Goal: Task Accomplishment & Management: Manage account settings

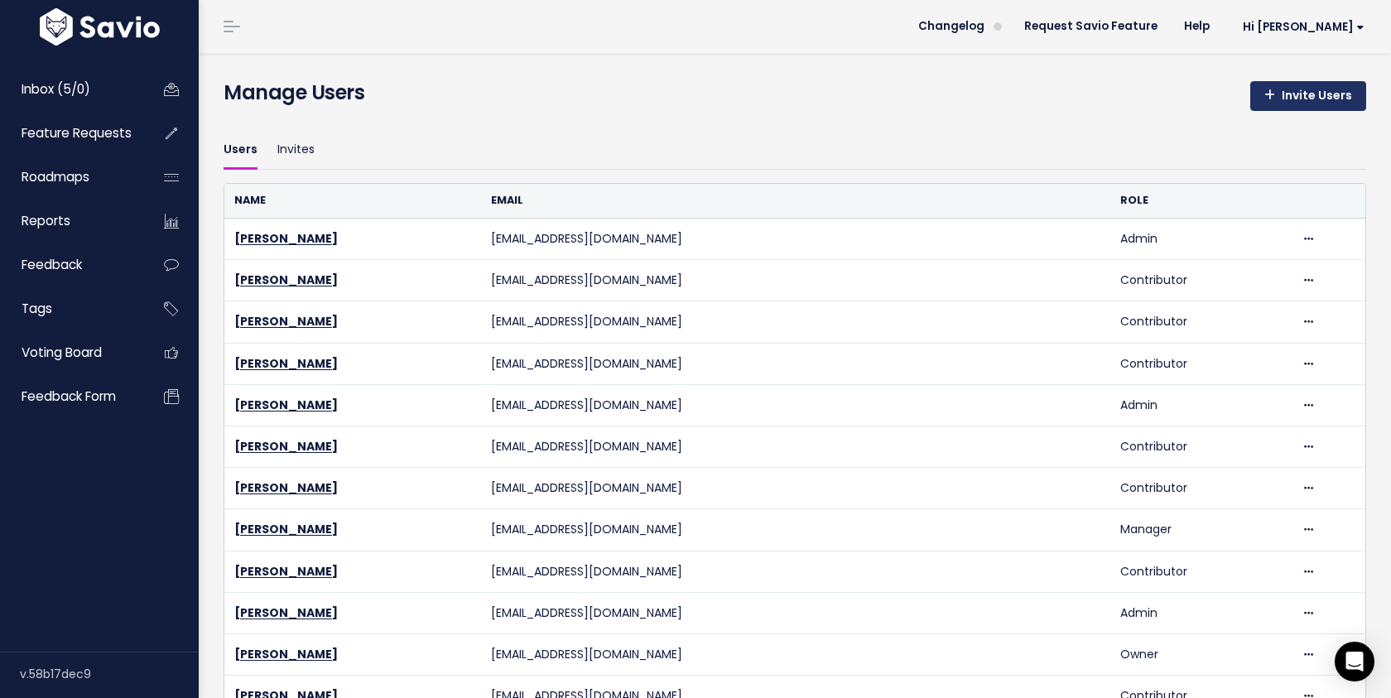
click at [1289, 104] on link "Invite Users" at bounding box center [1308, 96] width 116 height 30
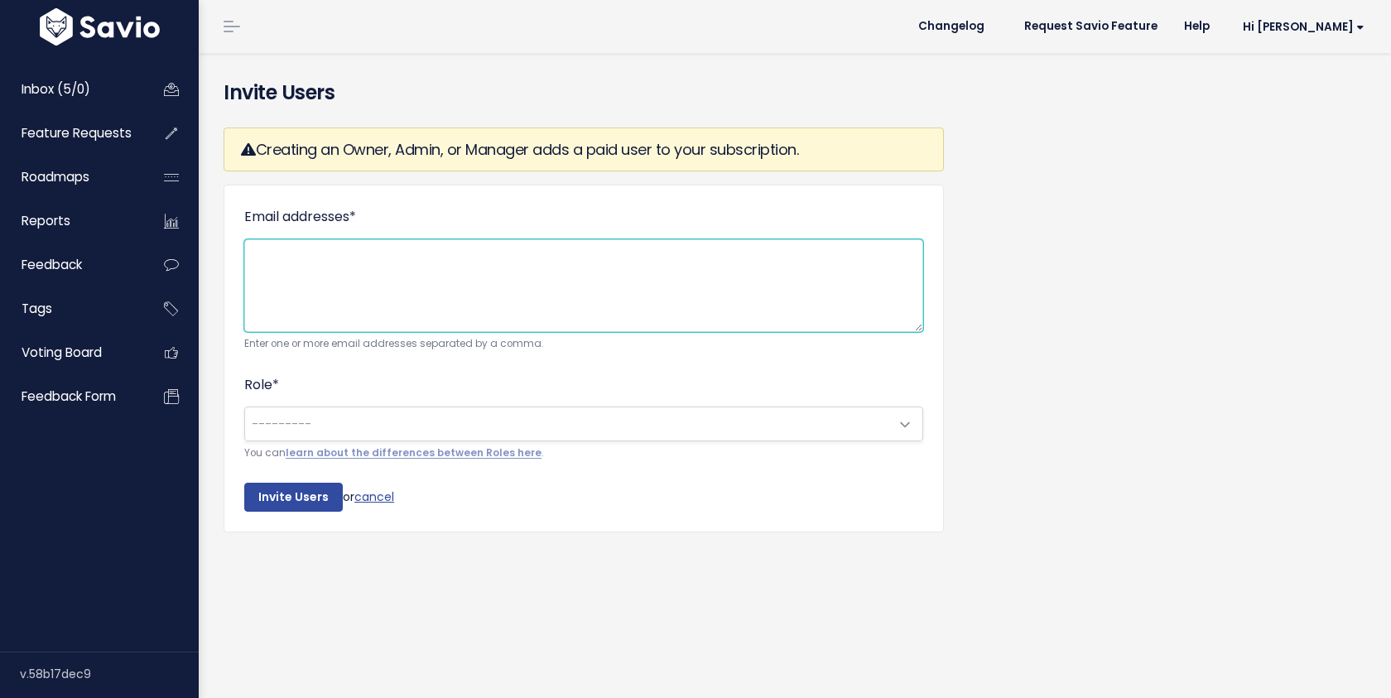
click at [648, 284] on textarea "Email addresses *" at bounding box center [583, 285] width 679 height 93
type textarea "v"
paste textarea "[EMAIL_ADDRESS][DOMAIN_NAME]"
type textarea "vcoutufleury@flinks.com"
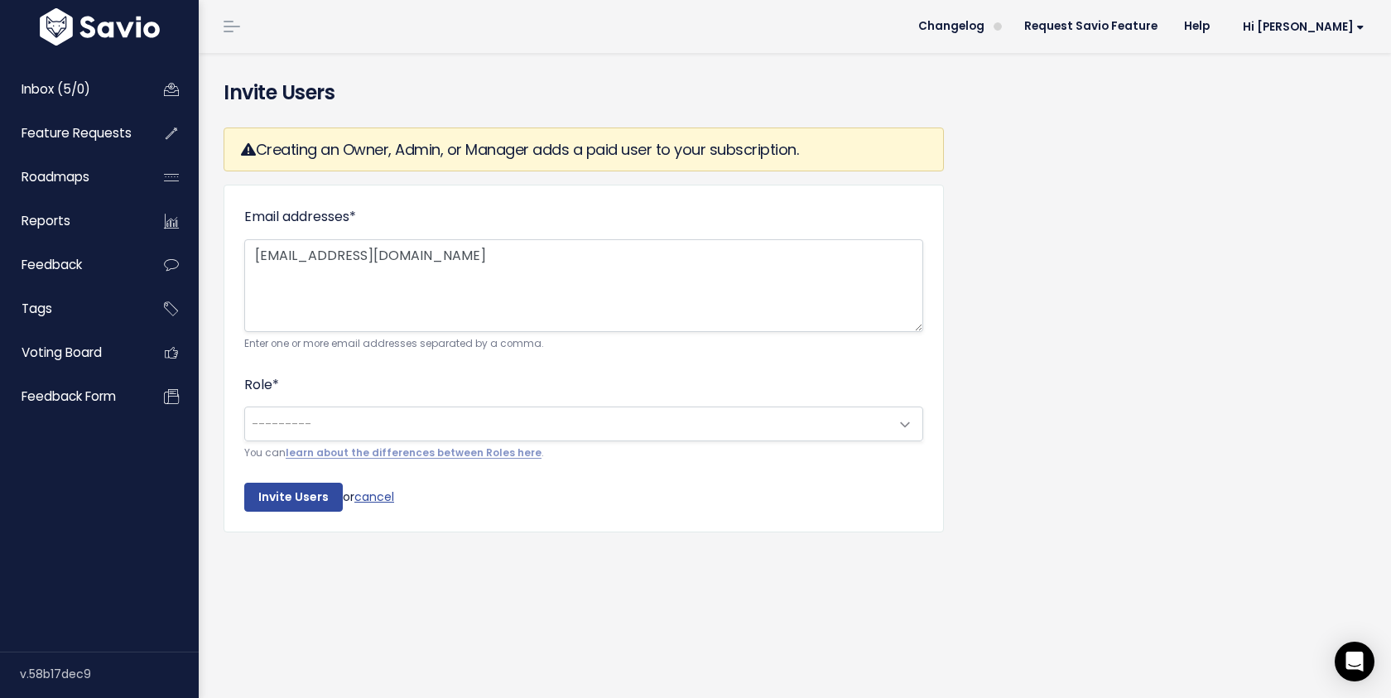
click at [395, 422] on span "---------" at bounding box center [567, 423] width 644 height 33
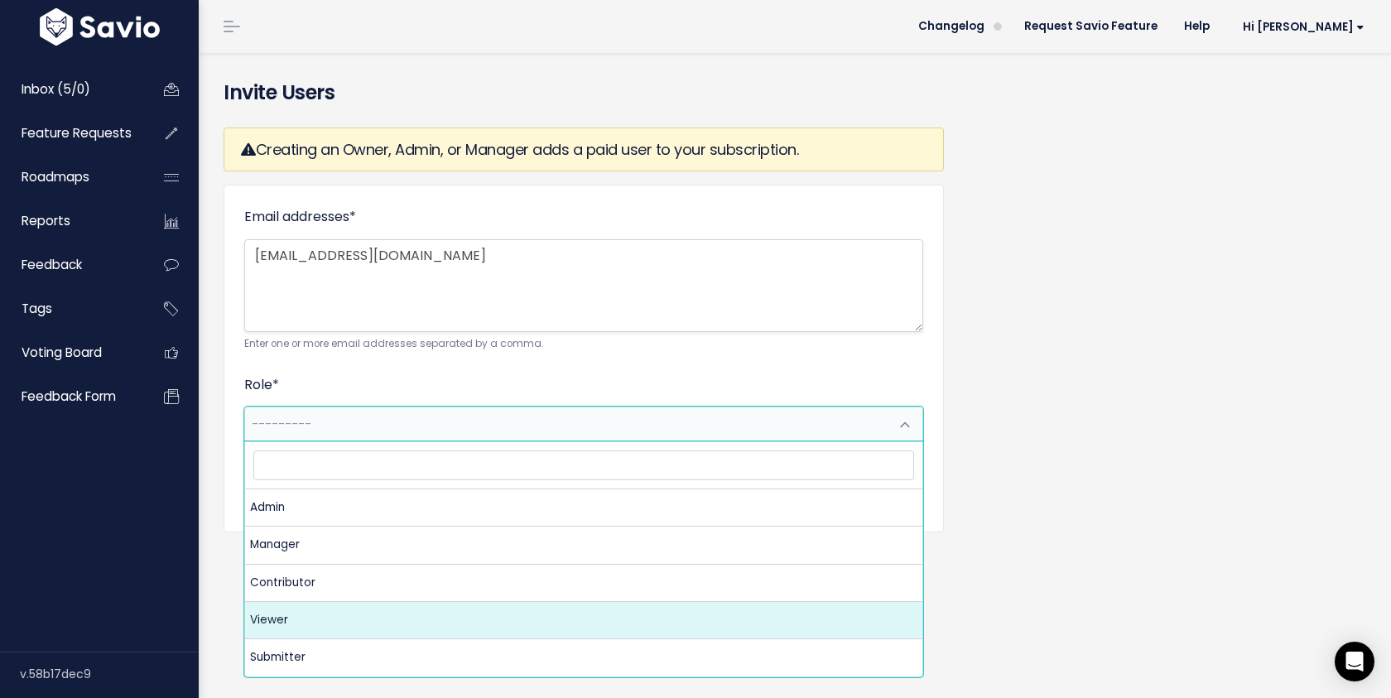
select select "VIEWER"
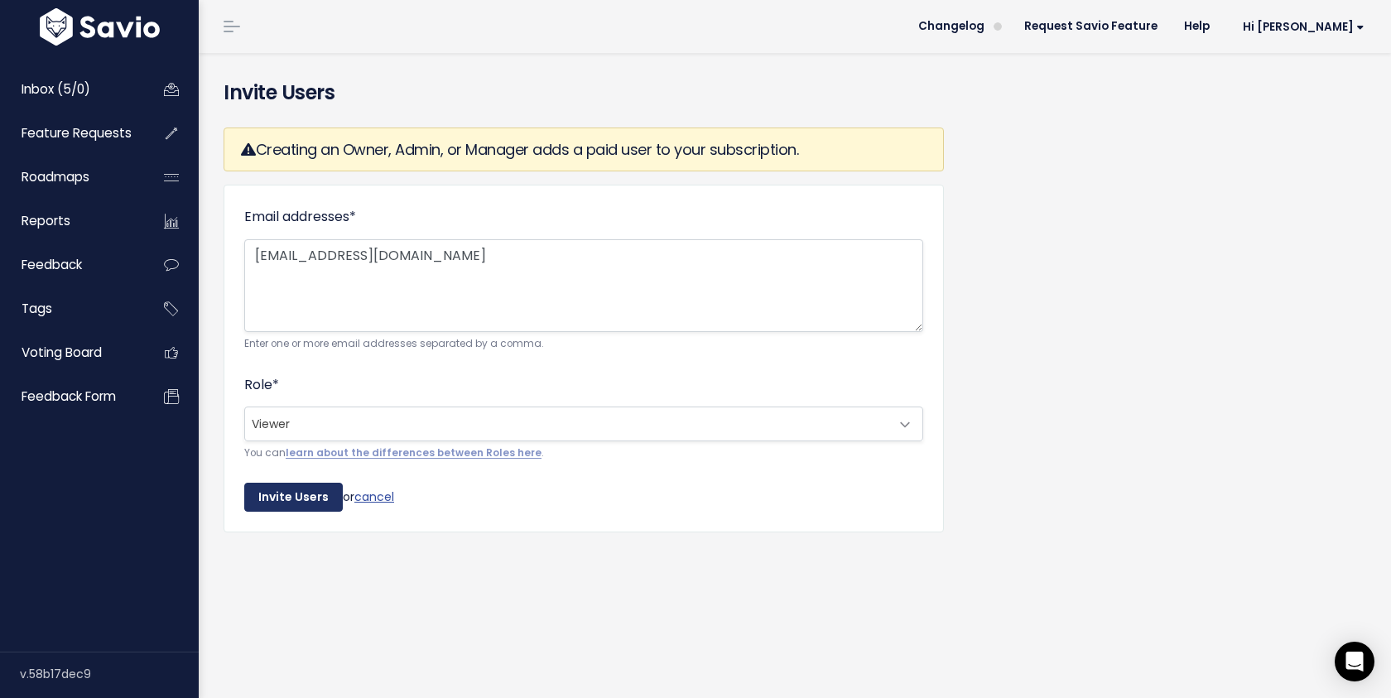
click at [290, 498] on input "Invite Users" at bounding box center [293, 498] width 99 height 30
